Goal: Download file/media

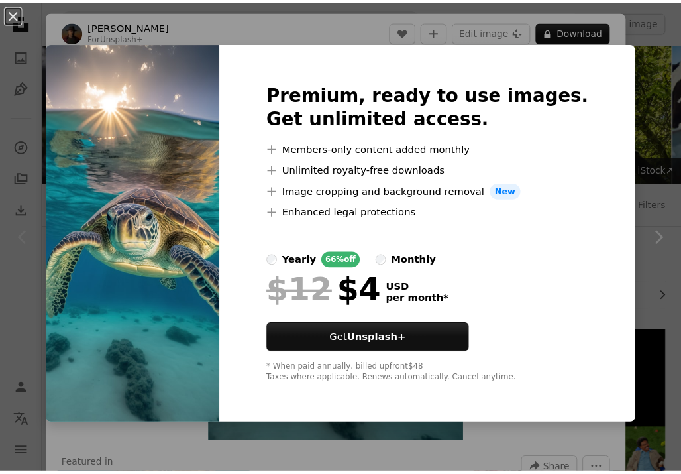
scroll to position [254, 0]
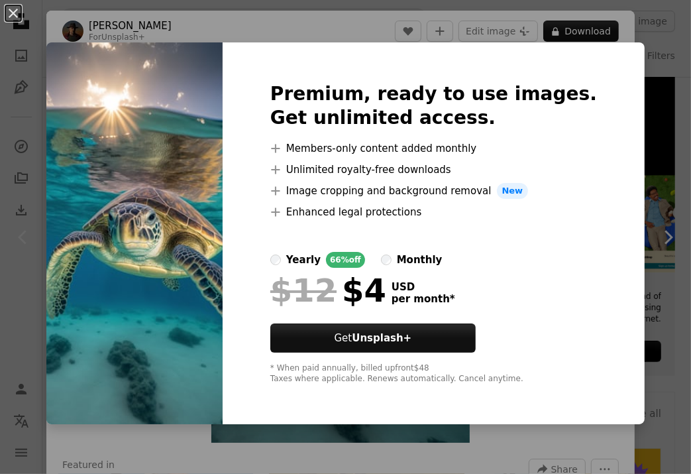
click at [183, 83] on img at bounding box center [134, 233] width 176 height 382
click at [21, 12] on button "An X shape" at bounding box center [13, 13] width 16 height 16
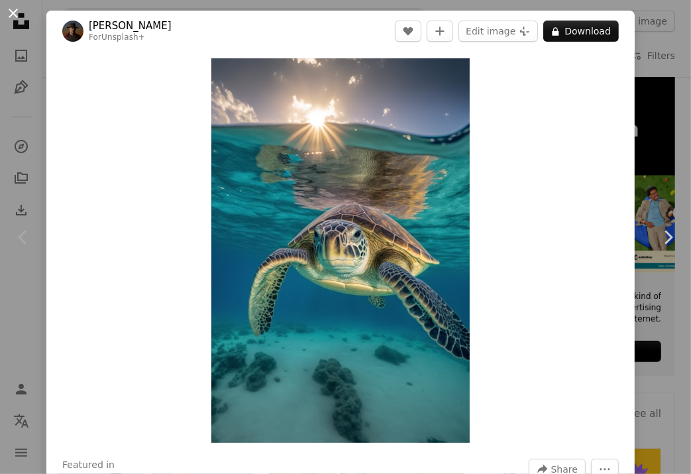
click at [14, 14] on button "An X shape" at bounding box center [13, 13] width 16 height 16
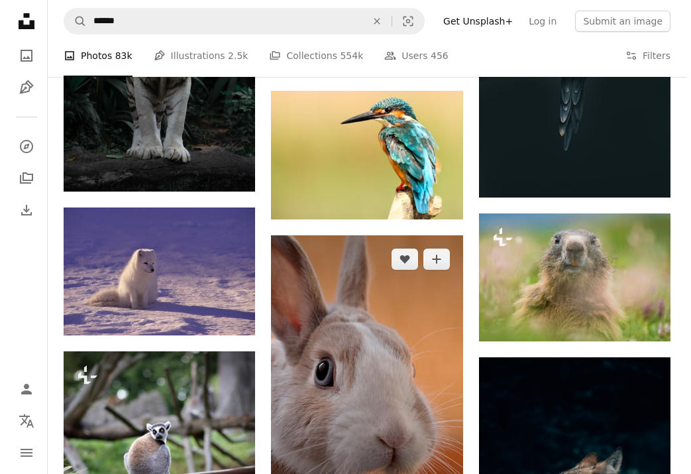
scroll to position [985, 0]
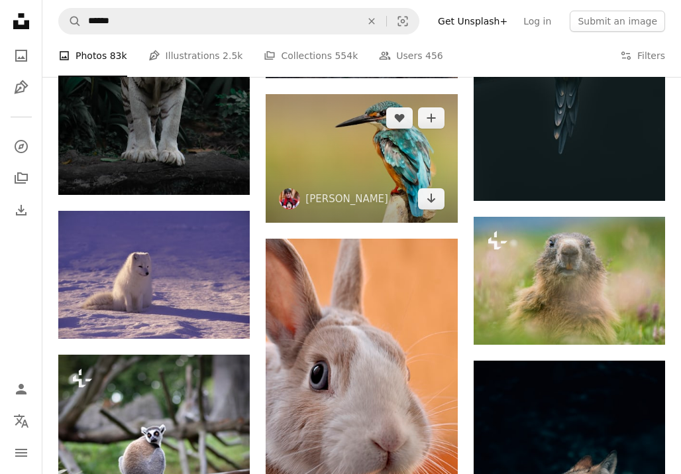
click at [405, 156] on img at bounding box center [361, 158] width 191 height 128
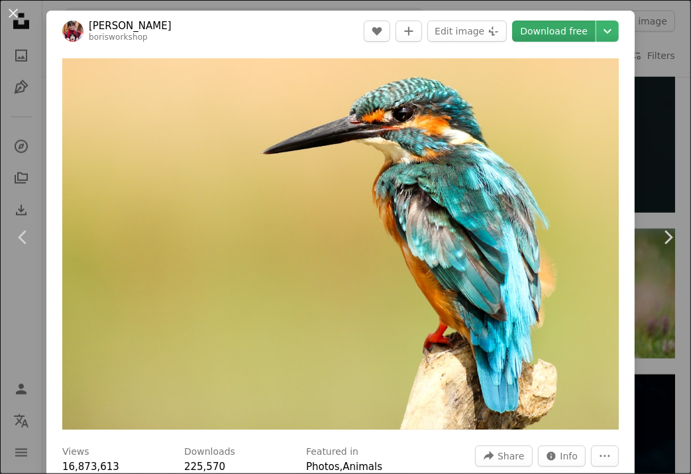
click at [575, 34] on link "Download free" at bounding box center [553, 31] width 83 height 21
